Goal: Complete application form

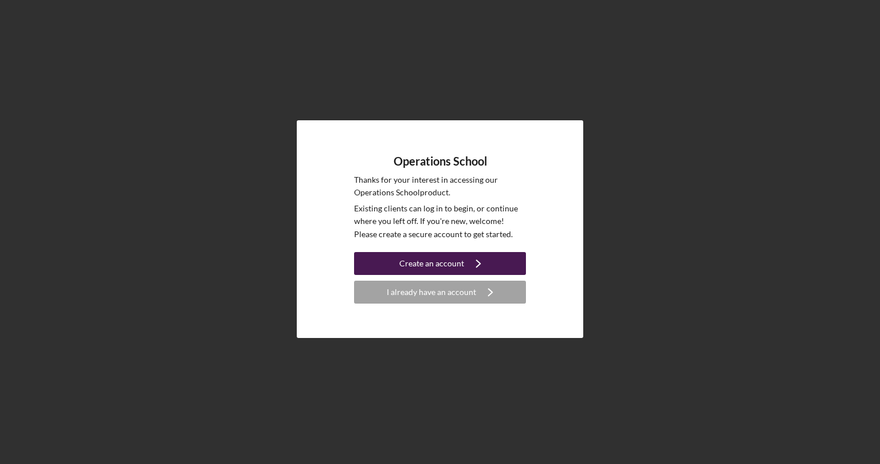
click at [376, 261] on button "Create an account Icon/Navigate" at bounding box center [440, 263] width 172 height 23
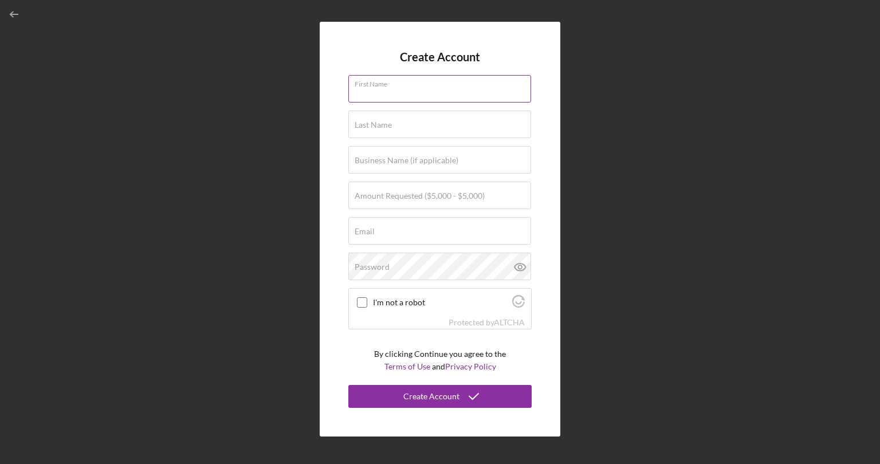
click at [392, 94] on input "First Name" at bounding box center [439, 89] width 183 height 28
type input "[PERSON_NAME]"
type input "MKW Advantage LLC/[DOMAIN_NAME]"
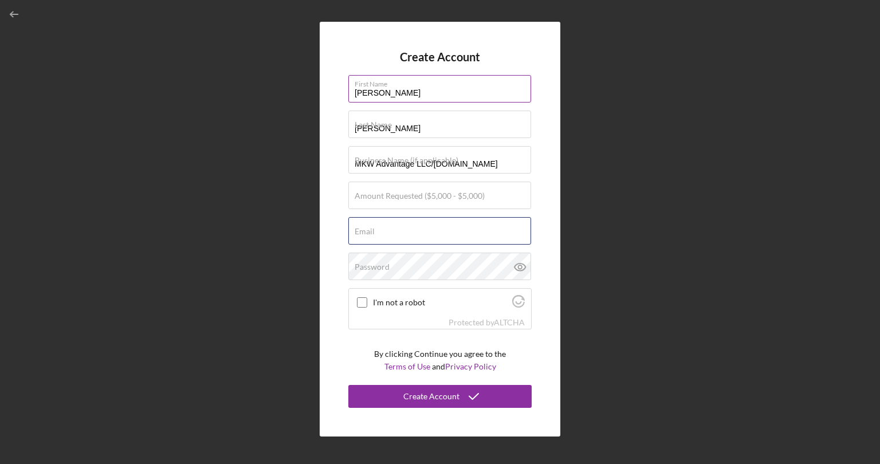
type input "[EMAIL_ADDRESS][DOMAIN_NAME]"
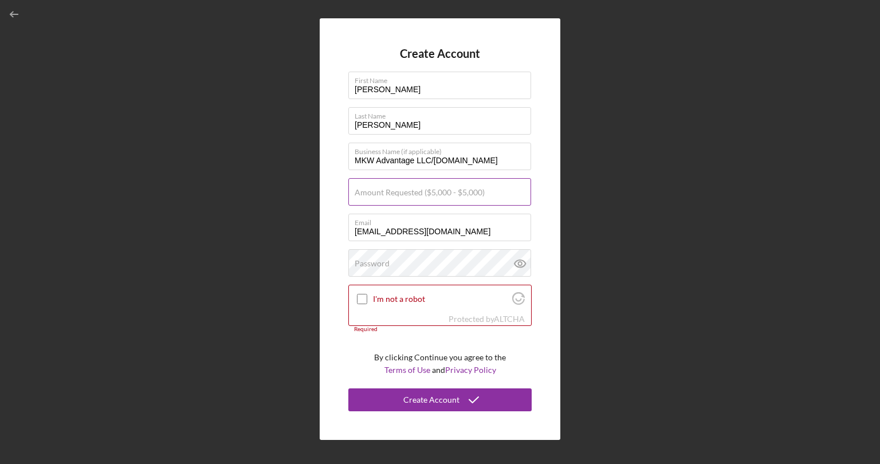
click at [376, 188] on label "Amount Requested ($5,000 - $5,000)" at bounding box center [420, 192] width 130 height 9
click at [376, 188] on input "Amount Requested ($5,000 - $5,000)" at bounding box center [439, 192] width 183 height 28
type input "$5,000"
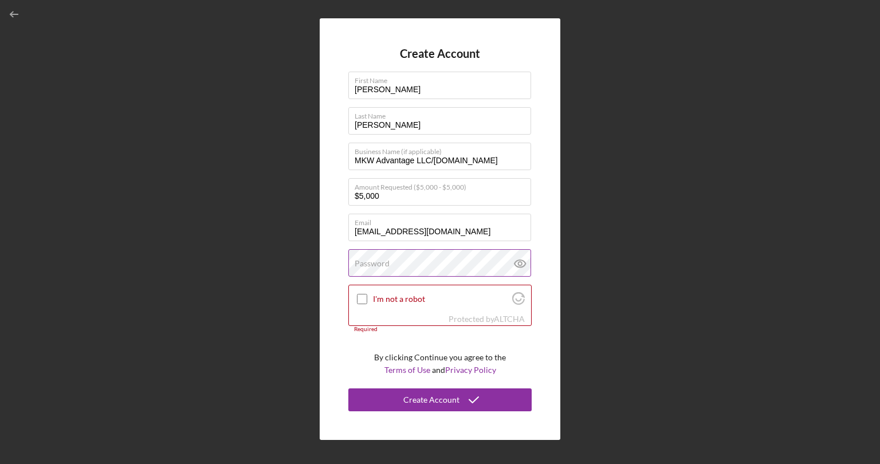
click at [380, 262] on label "Password" at bounding box center [372, 263] width 35 height 9
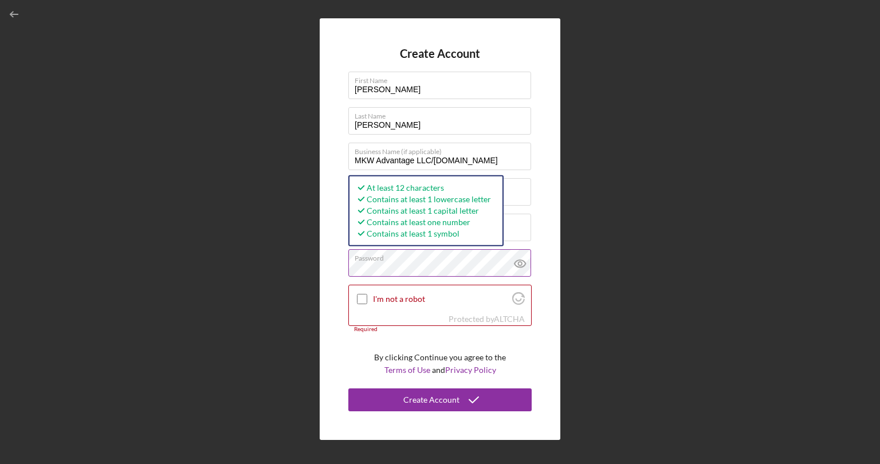
click at [519, 264] on icon at bounding box center [519, 263] width 3 height 3
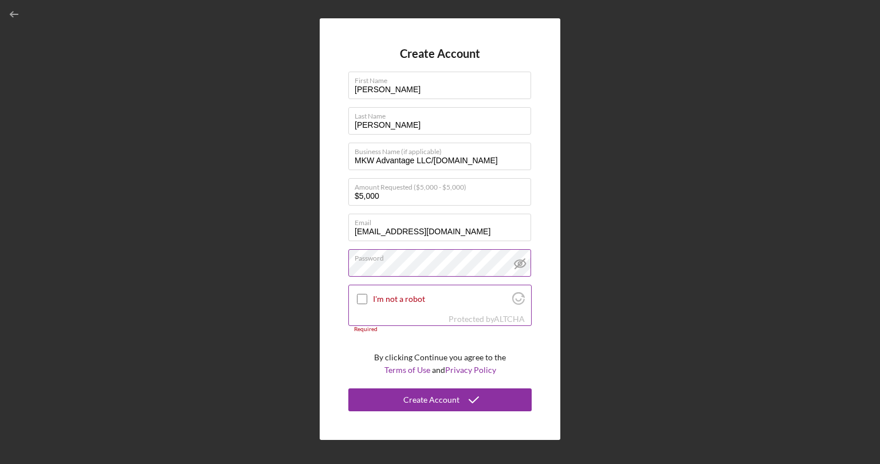
click at [364, 303] on input "I'm not a robot" at bounding box center [362, 299] width 10 height 10
checkbox input "true"
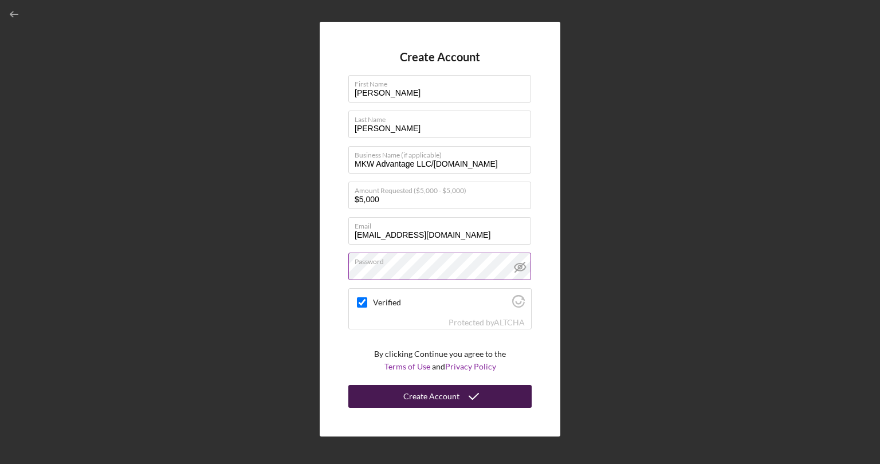
click at [424, 394] on div "Create Account" at bounding box center [431, 396] width 56 height 23
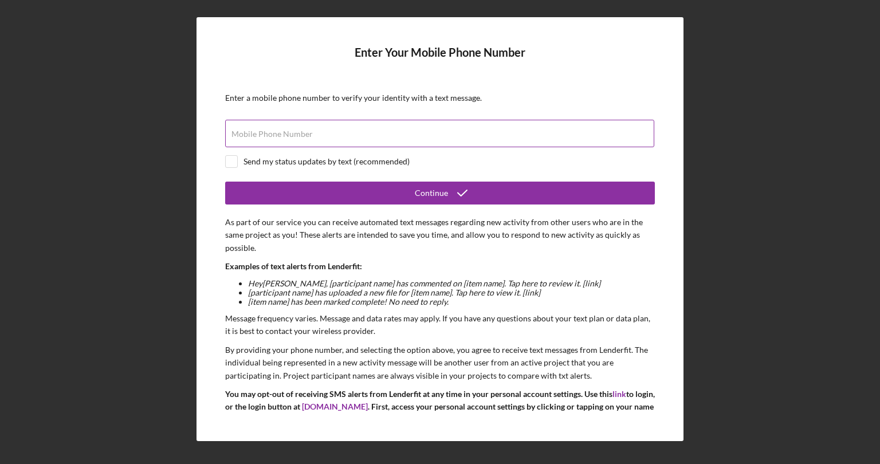
click at [247, 138] on label "Mobile Phone Number" at bounding box center [271, 133] width 81 height 9
click at [247, 138] on input "Mobile Phone Number" at bounding box center [439, 134] width 429 height 28
type input "[PHONE_NUMBER]"
click at [235, 158] on input "checkbox" at bounding box center [231, 161] width 11 height 11
checkbox input "true"
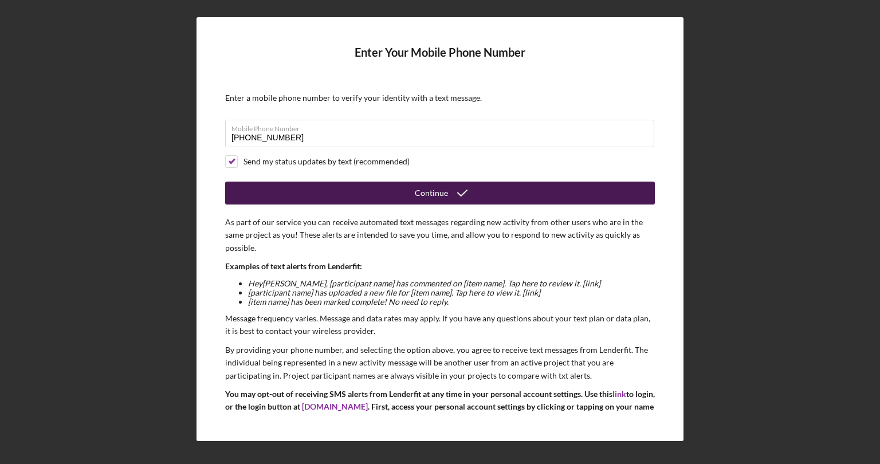
click at [350, 194] on button "Continue" at bounding box center [440, 193] width 430 height 23
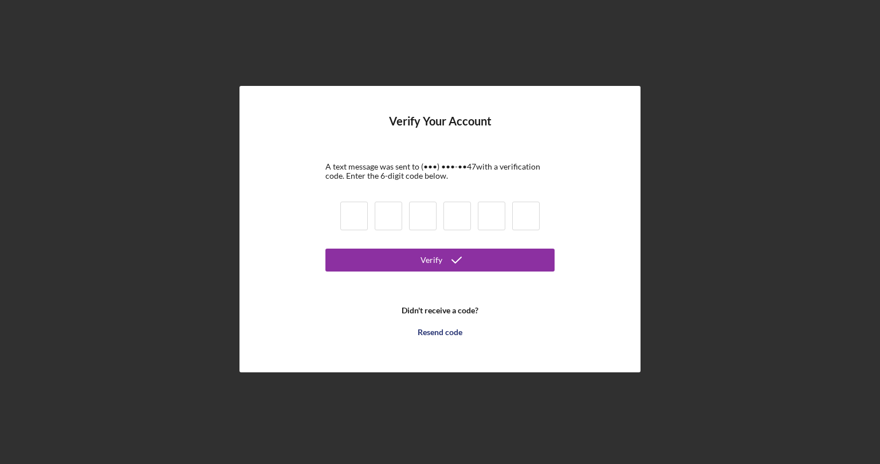
click at [354, 219] on input at bounding box center [354, 216] width 28 height 29
type input "2"
type input "3"
type input "8"
type input "7"
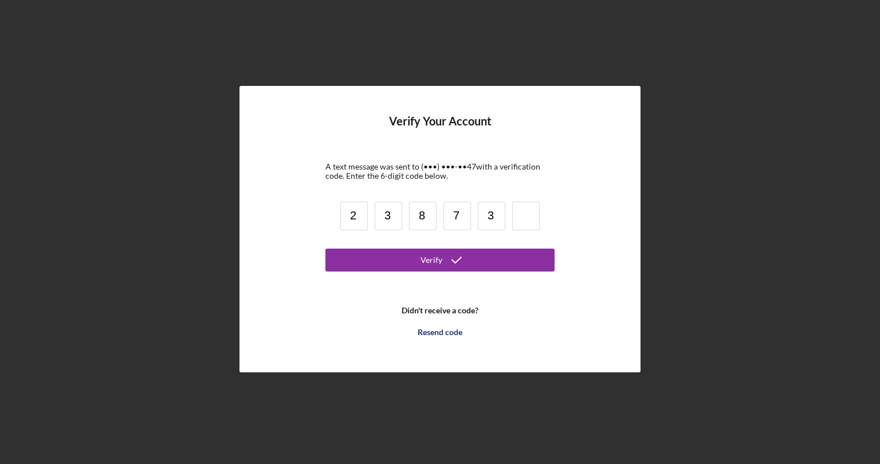
type input "3"
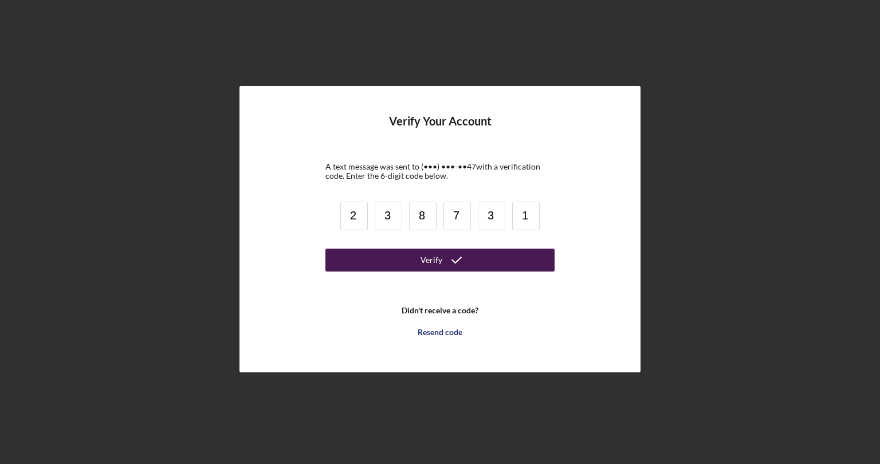
type input "1"
click at [407, 269] on button "Verify" at bounding box center [439, 260] width 229 height 23
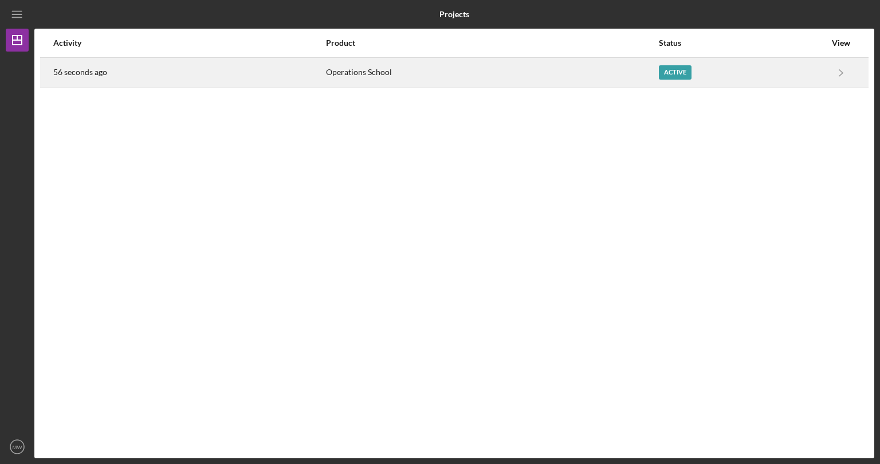
click at [669, 72] on div "Active" at bounding box center [675, 72] width 33 height 14
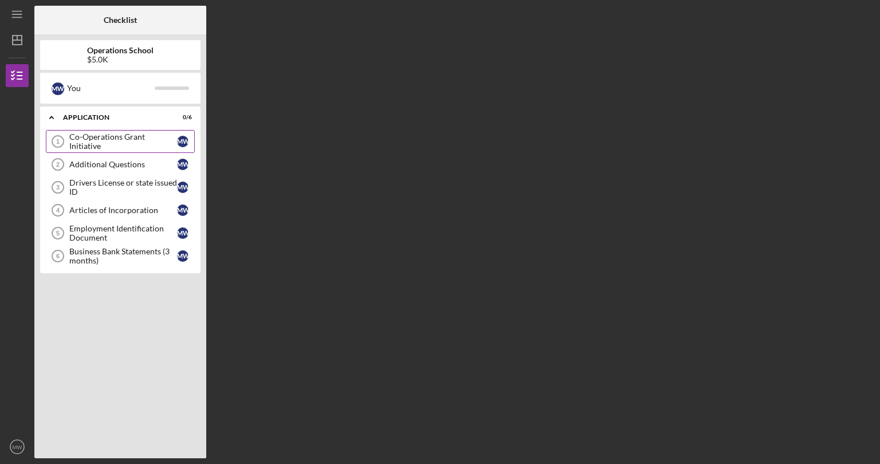
click at [125, 138] on div "Co-Operations Grant Initiative" at bounding box center [123, 141] width 108 height 18
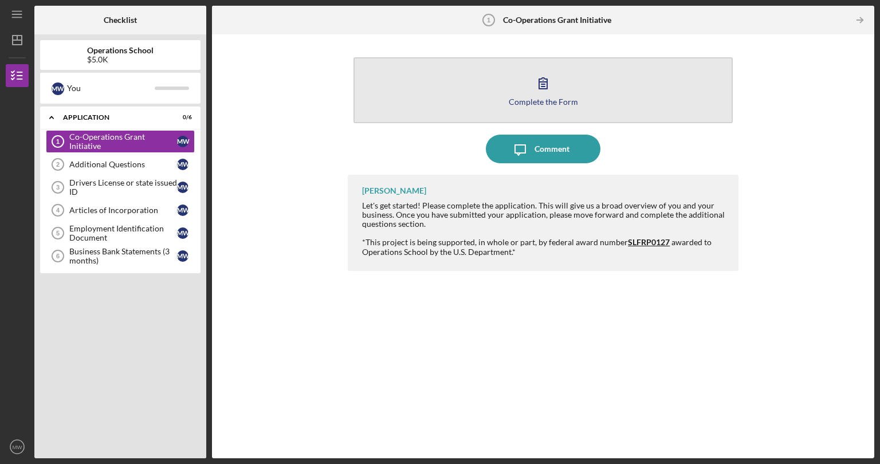
click at [545, 90] on icon "button" at bounding box center [543, 83] width 29 height 29
